Goal: Transaction & Acquisition: Purchase product/service

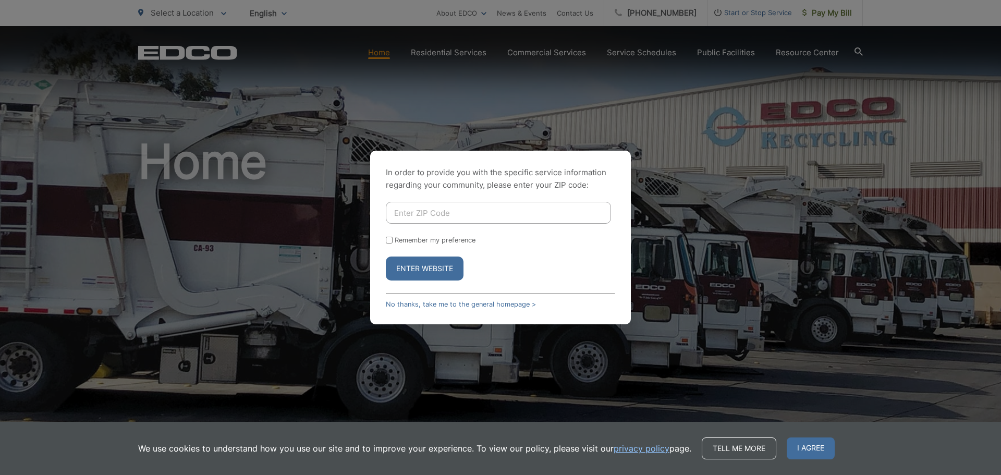
click at [424, 217] on input "Enter ZIP Code" at bounding box center [498, 213] width 225 height 22
type input "92028"
click at [389, 238] on input "Remember my preference" at bounding box center [389, 240] width 7 height 7
checkbox input "true"
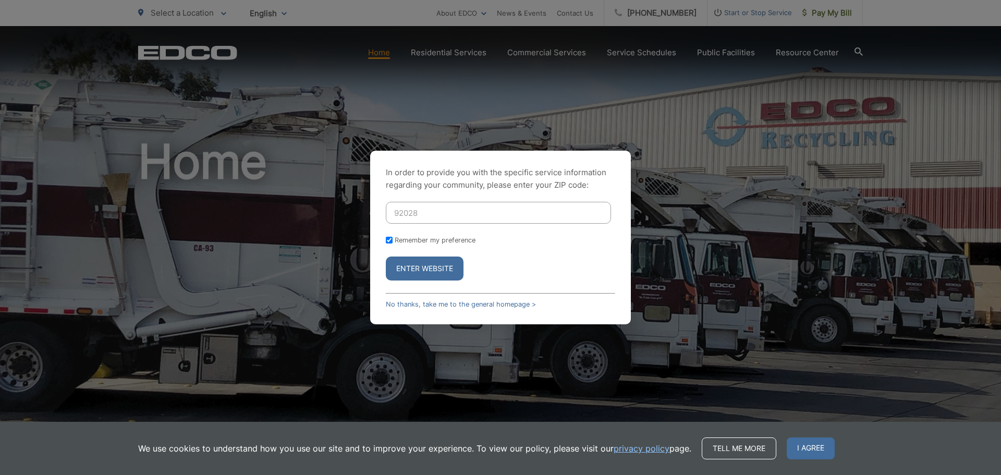
click at [411, 262] on button "Enter Website" at bounding box center [425, 268] width 78 height 24
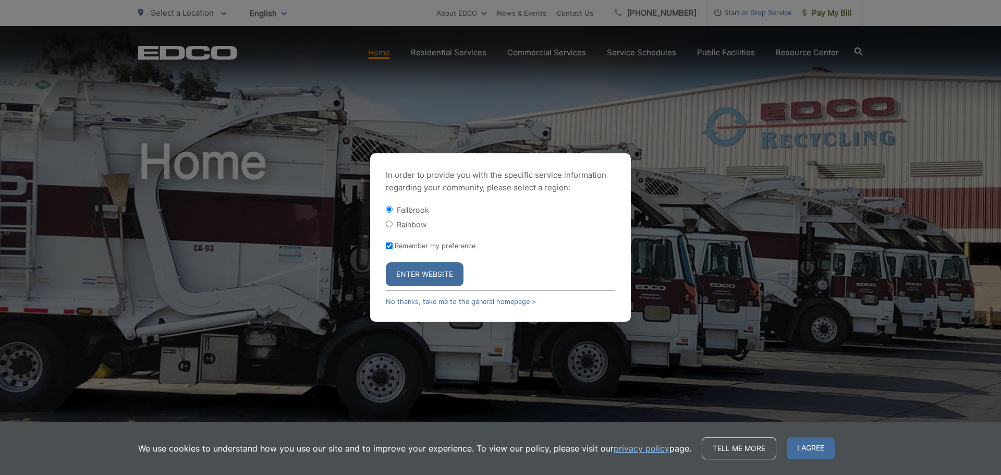
click at [422, 273] on button "Enter Website" at bounding box center [425, 274] width 78 height 24
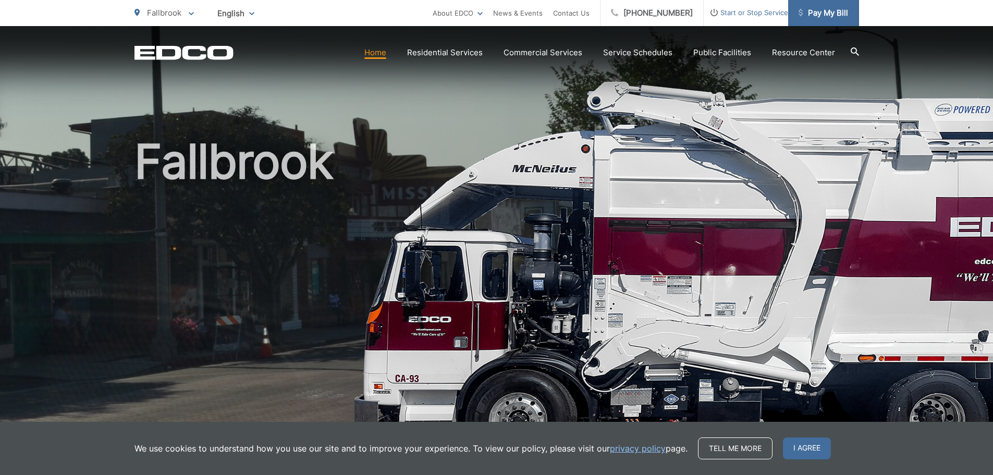
click at [829, 11] on span "Pay My Bill" at bounding box center [824, 13] width 50 height 13
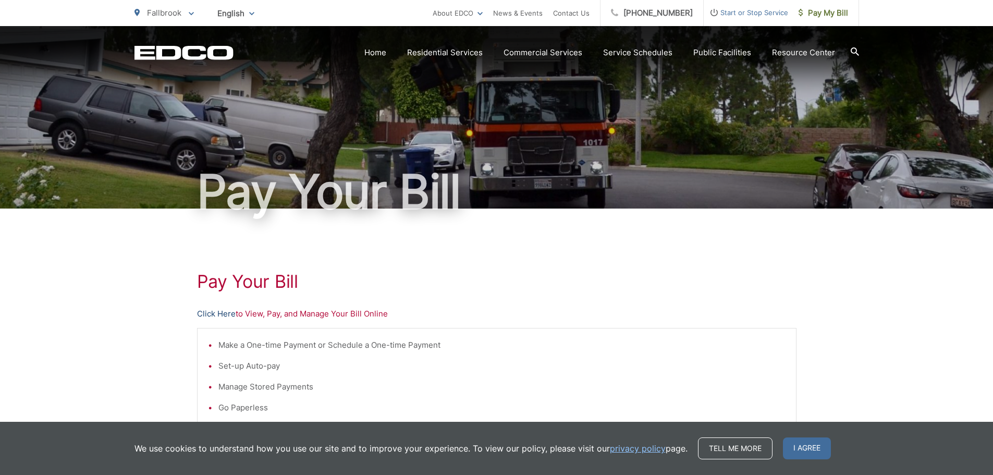
click at [221, 313] on link "Click Here" at bounding box center [216, 314] width 39 height 13
